Goal: Task Accomplishment & Management: Manage account settings

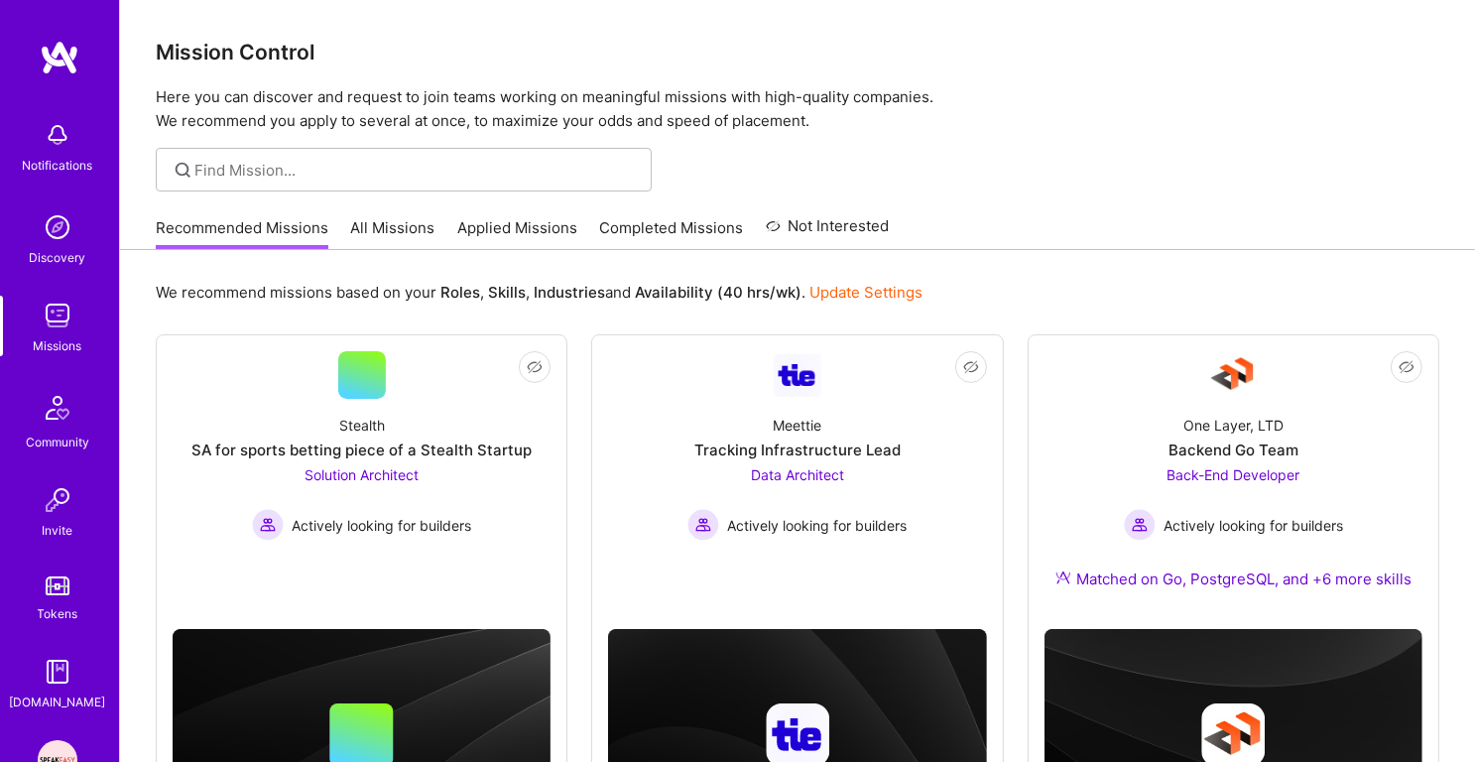
click at [520, 228] on link "Applied Missions" at bounding box center [517, 233] width 120 height 33
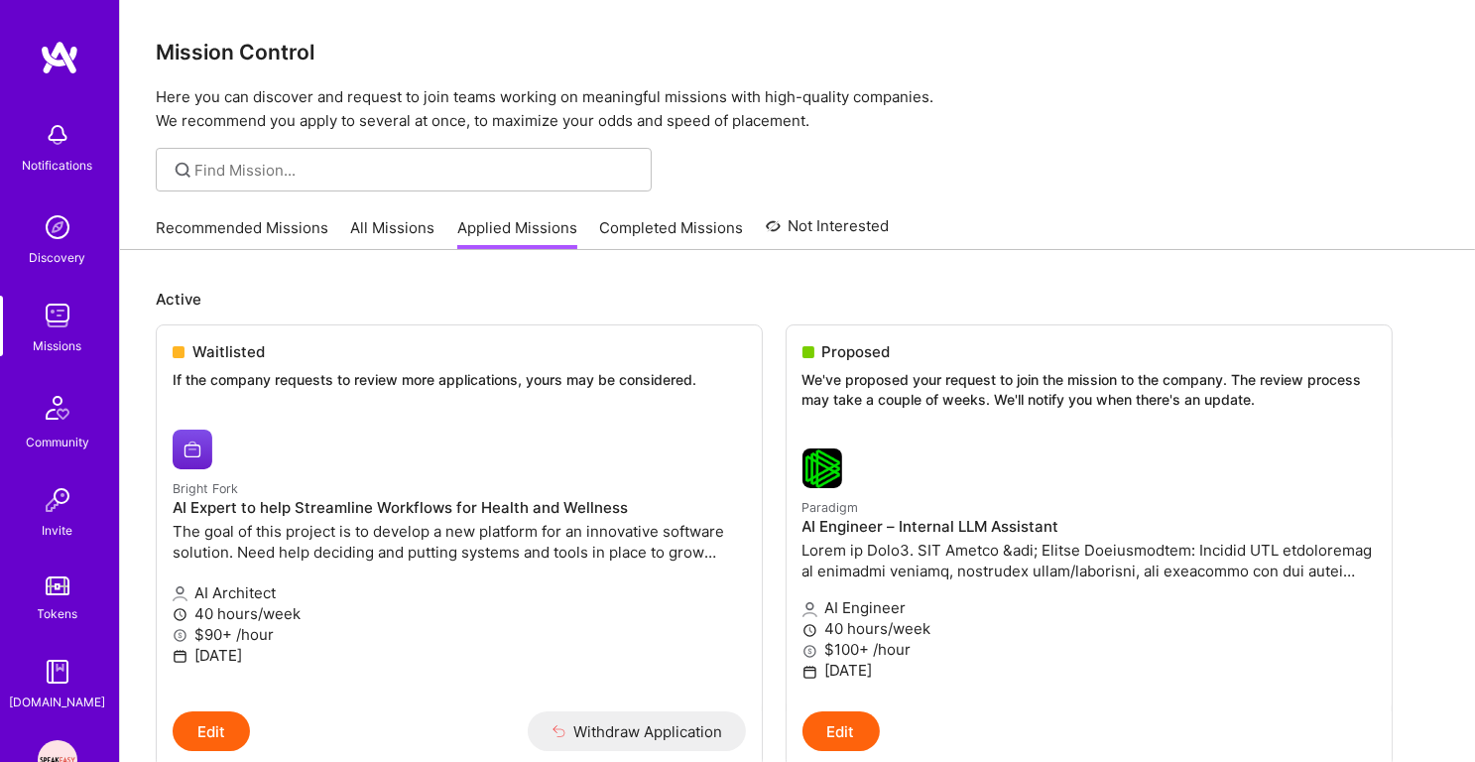
click at [521, 228] on link "Applied Missions" at bounding box center [517, 233] width 120 height 33
click at [283, 234] on link "Recommended Missions" at bounding box center [242, 233] width 173 height 33
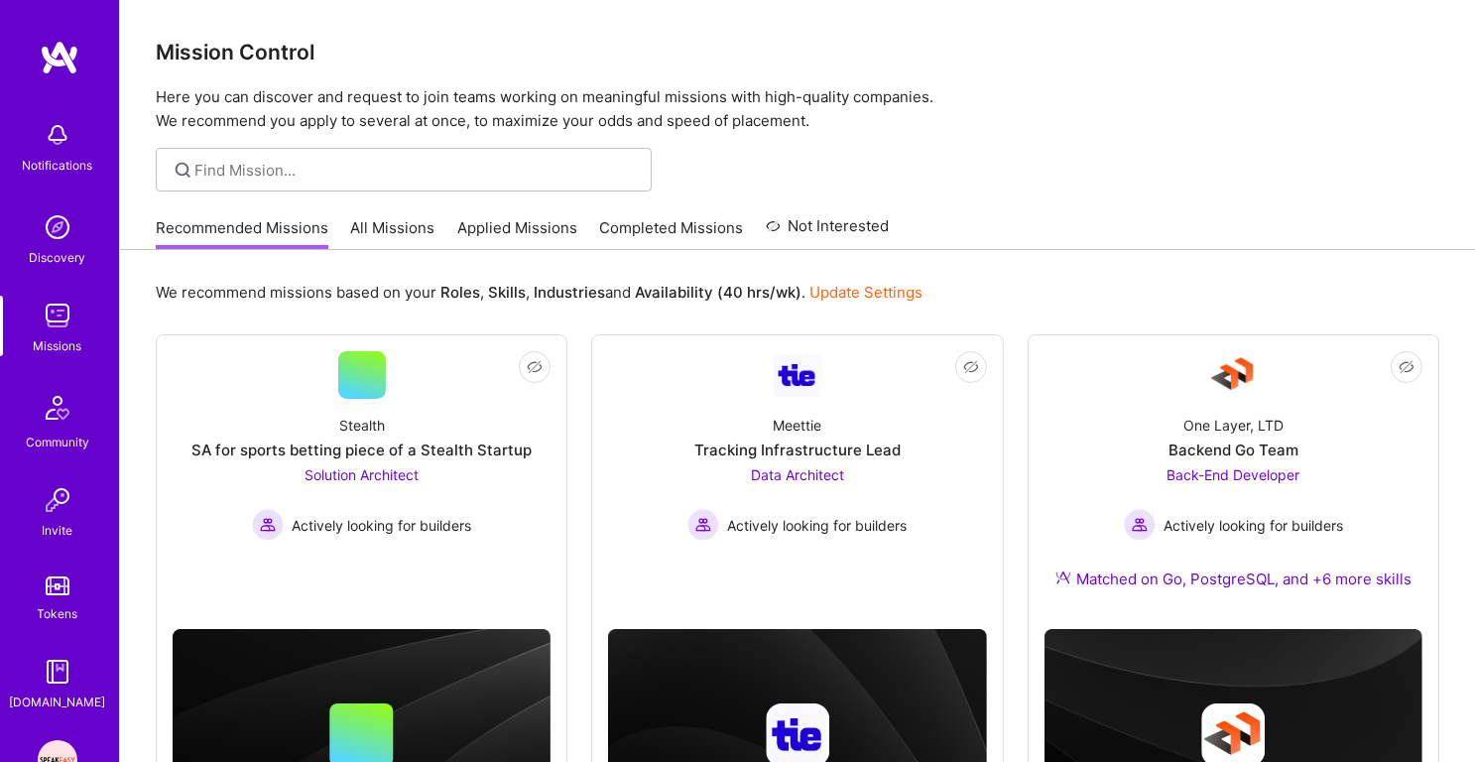
click at [510, 235] on link "Applied Missions" at bounding box center [517, 233] width 120 height 33
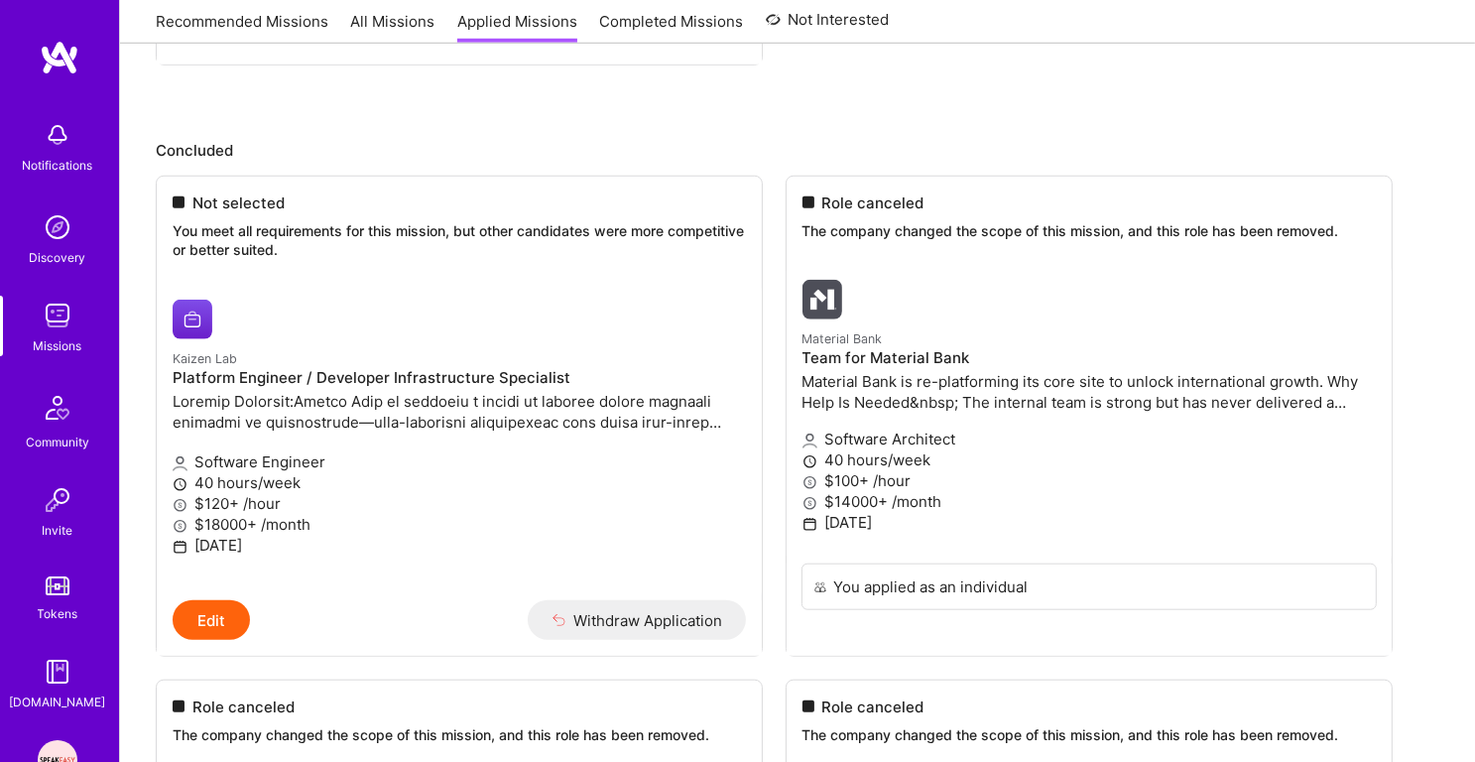
scroll to position [1686, 0]
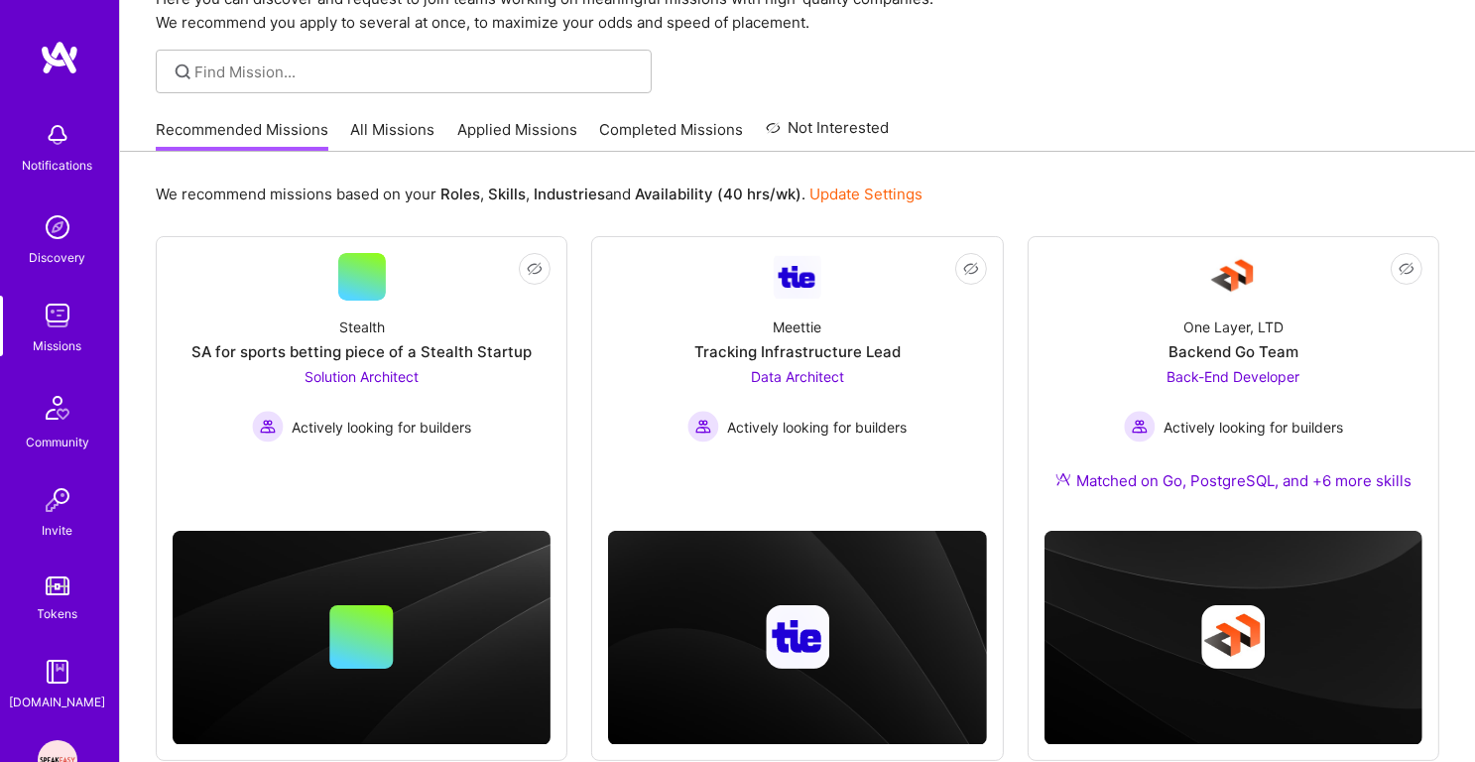
scroll to position [88, 0]
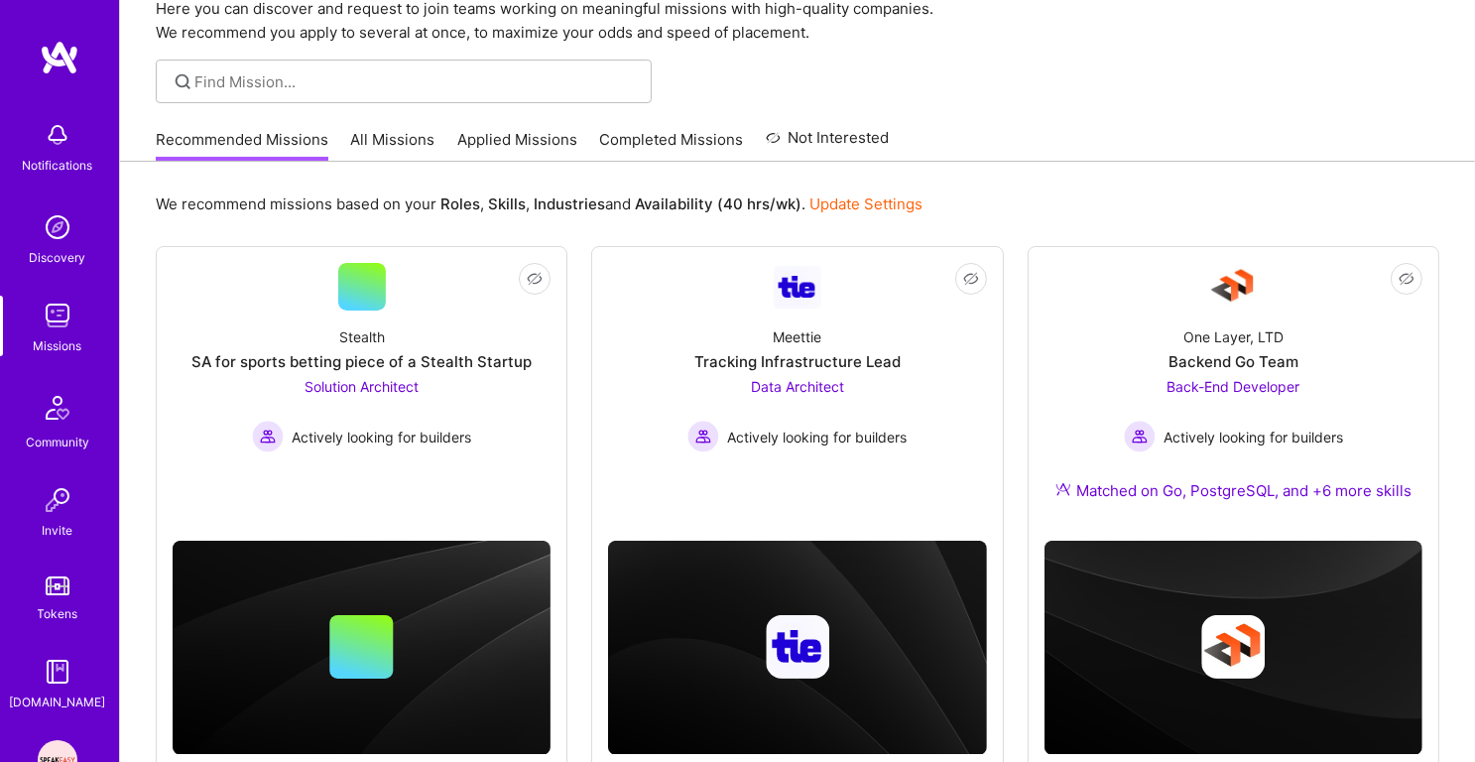
click at [484, 148] on link "Applied Missions" at bounding box center [517, 145] width 120 height 33
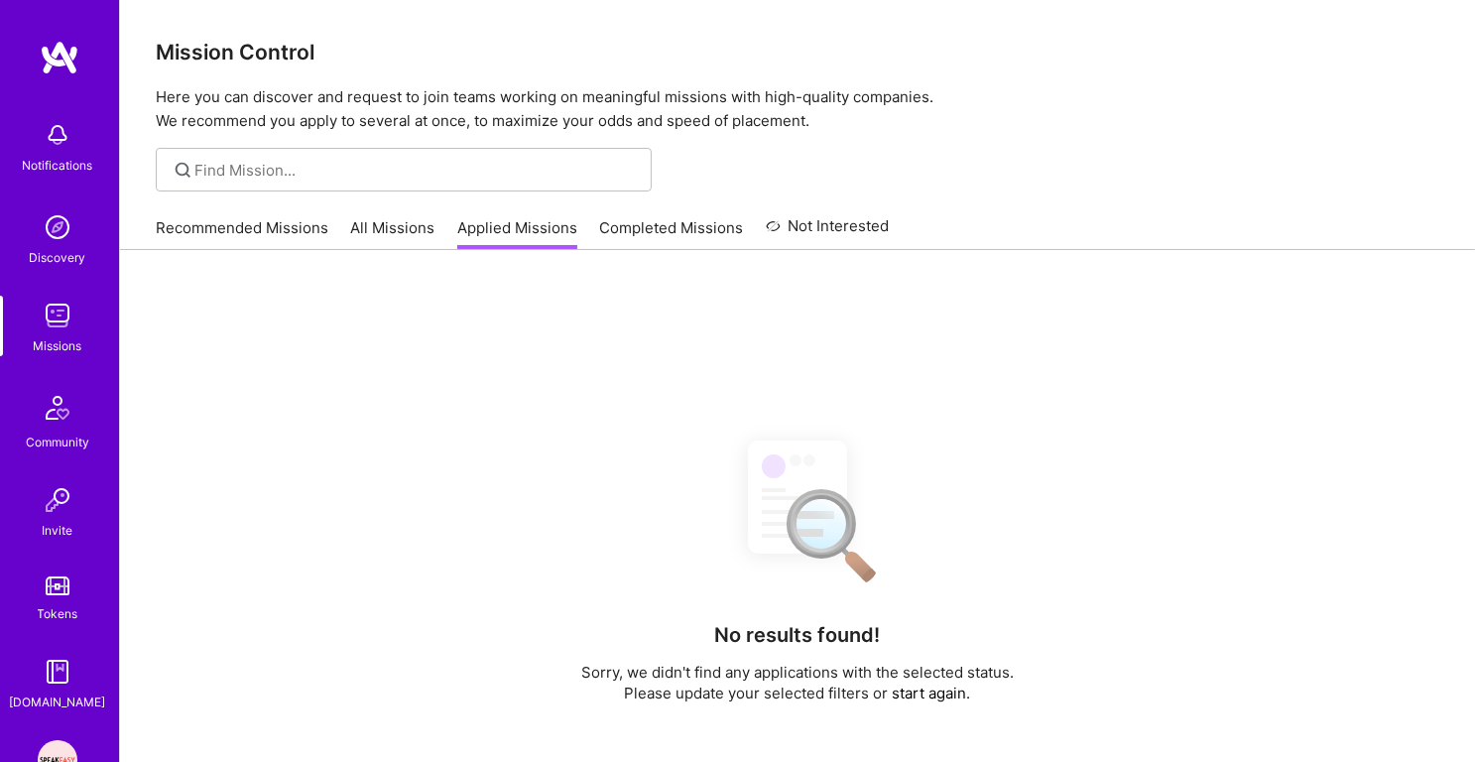
click at [493, 96] on p "Here you can discover and request to join teams working on meaningful missions …" at bounding box center [798, 109] width 1284 height 48
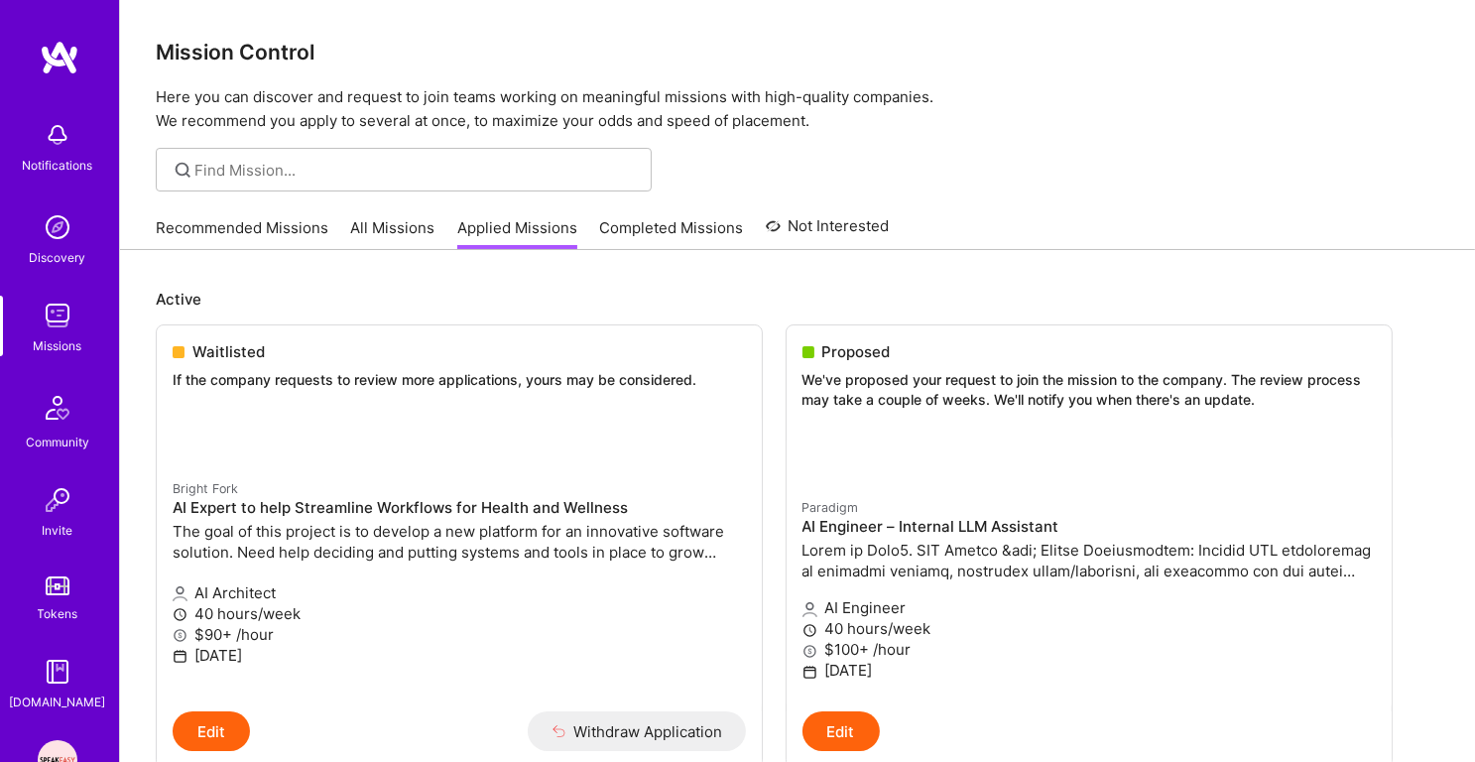
click at [493, 96] on p "Here you can discover and request to join teams working on meaningful missions …" at bounding box center [798, 109] width 1284 height 48
click at [486, 119] on p "Here you can discover and request to join teams working on meaningful missions …" at bounding box center [798, 109] width 1284 height 48
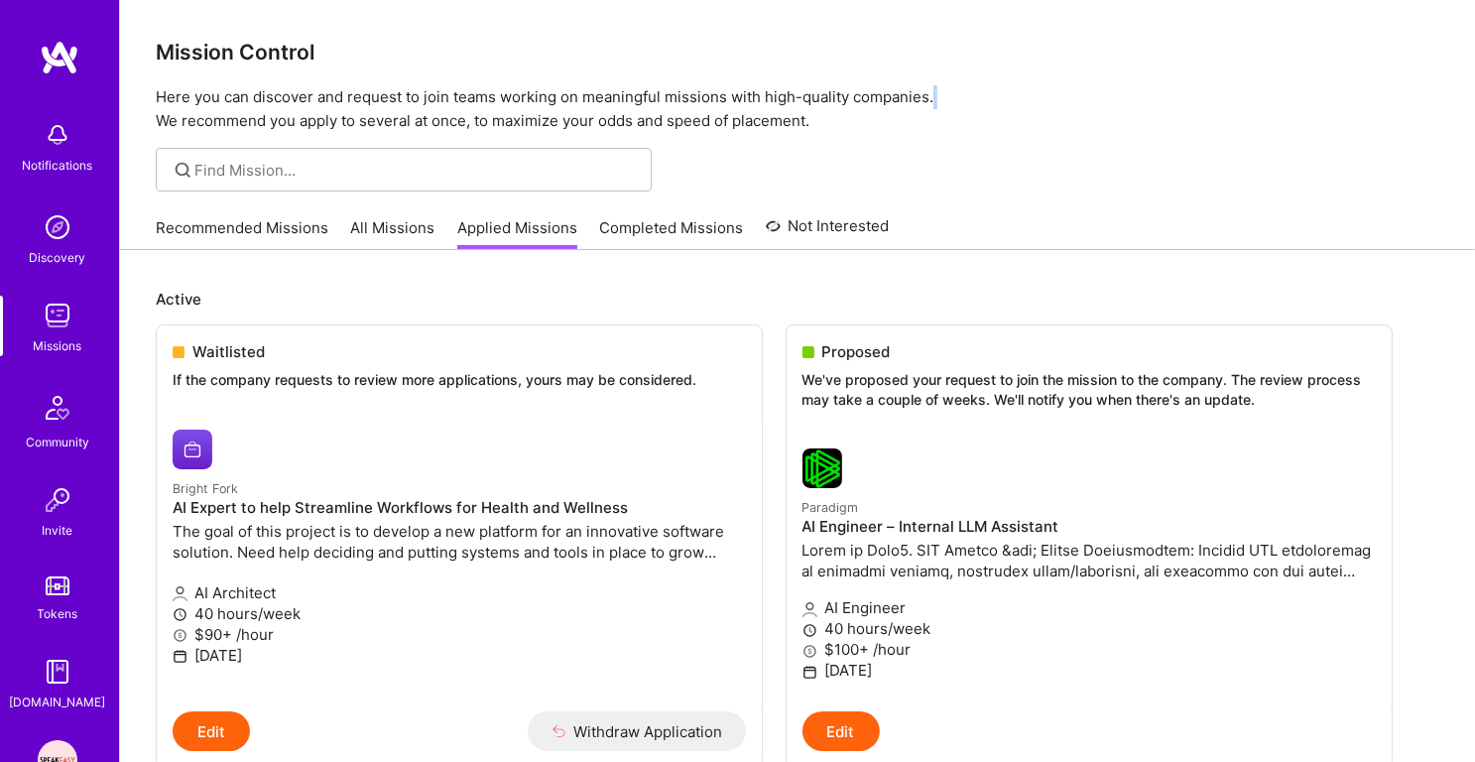
click at [490, 104] on p "Here you can discover and request to join teams working on meaningful missions …" at bounding box center [798, 109] width 1284 height 48
